Goal: Transaction & Acquisition: Purchase product/service

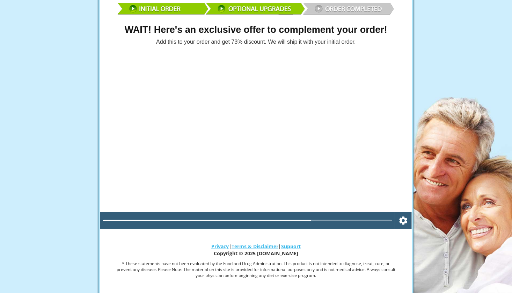
scroll to position [67, 0]
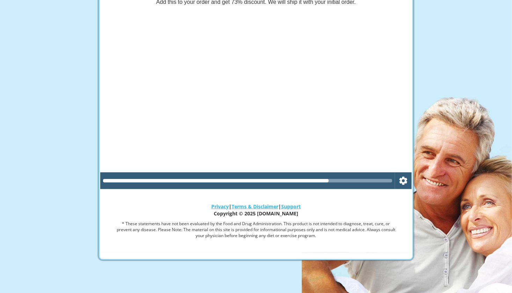
click at [354, 179] on div at bounding box center [247, 180] width 289 height 3
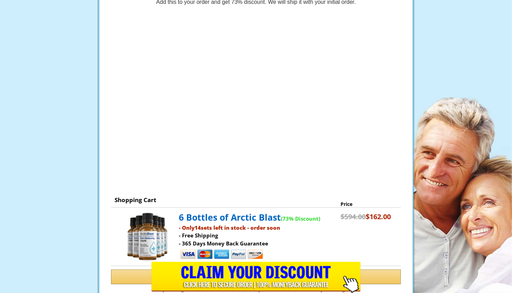
drag, startPoint x: 254, startPoint y: 254, endPoint x: 249, endPoint y: 257, distance: 5.6
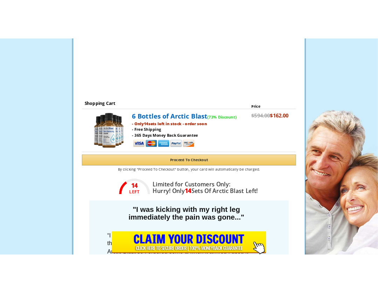
scroll to position [0, 0]
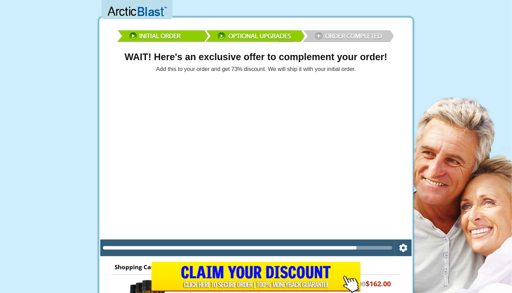
click at [375, 247] on div at bounding box center [247, 247] width 289 height 3
drag, startPoint x: 349, startPoint y: 246, endPoint x: 381, endPoint y: 246, distance: 32.2
click at [381, 246] on div at bounding box center [247, 247] width 289 height 3
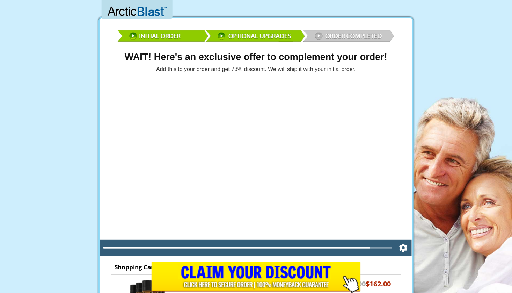
drag, startPoint x: 424, startPoint y: 232, endPoint x: 423, endPoint y: 238, distance: 6.1
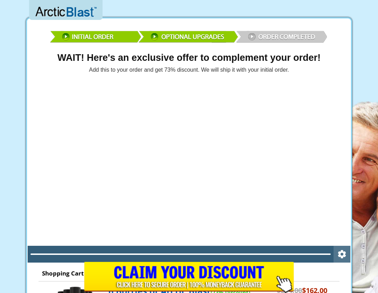
click at [339, 254] on icon "Settings" at bounding box center [341, 254] width 8 height 8
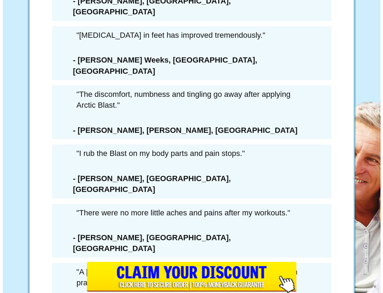
scroll to position [3983, 0]
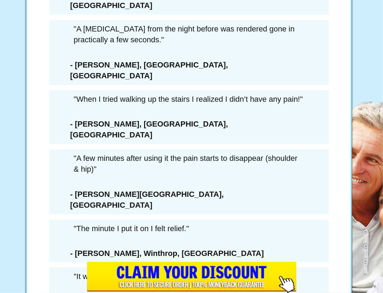
click at [213, 178] on div "LAST CHANCE SAVE $432 SAVE 73%" at bounding box center [188, 80] width 199 height 214
click at [209, 178] on div "LAST CHANCE SAVE $432 SAVE 73%" at bounding box center [188, 80] width 199 height 214
click at [78, 176] on div "× WAIT! YOU MUST CONFIRM THAT YOU’RE PASSING ON THIS DEAL FOREVER... 6 Extra Bo…" at bounding box center [191, 146] width 383 height 293
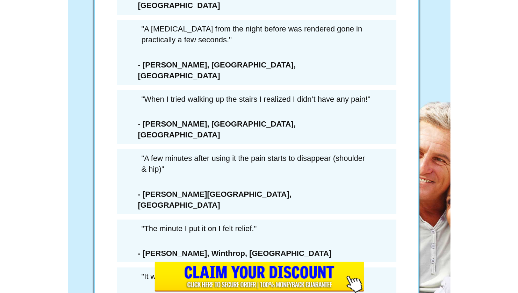
scroll to position [0, 0]
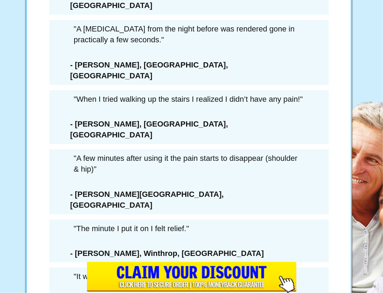
click at [78, 177] on div "× WAIT! YOU MUST CONFIRM THAT YOU’RE PASSING ON THIS DEAL FOREVER... 6 Extra Bo…" at bounding box center [191, 146] width 383 height 293
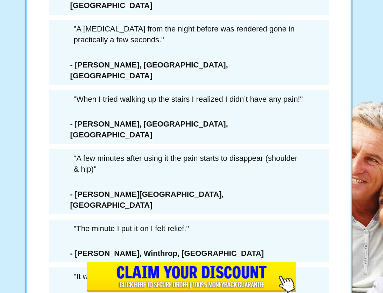
click at [161, 177] on div "LAST CHANCE SAVE $432 SAVE 73%" at bounding box center [188, 80] width 199 height 214
click at [244, 179] on div "LAST CHANCE SAVE $432 SAVE 73%" at bounding box center [188, 80] width 199 height 214
